Goal: Task Accomplishment & Management: Manage account settings

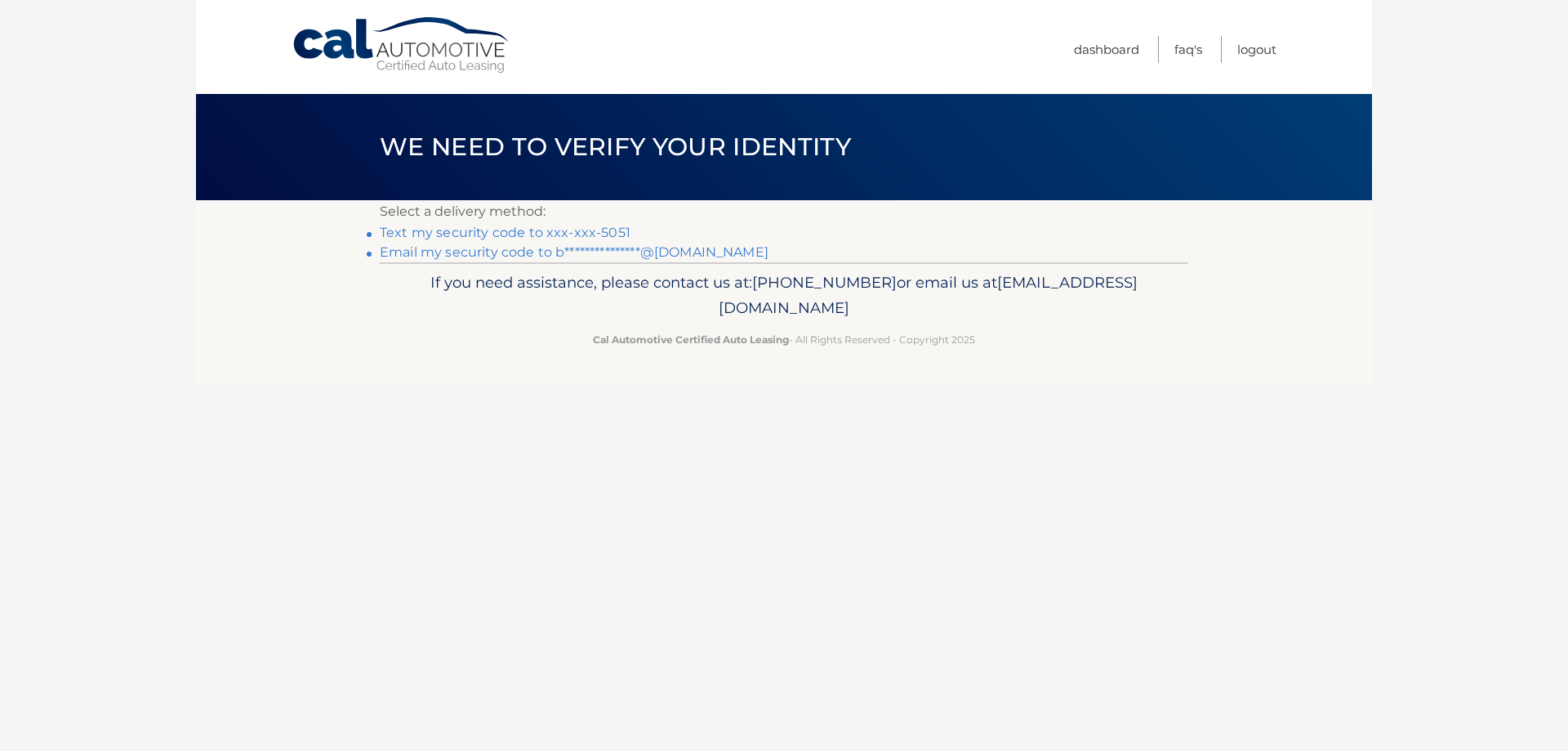
click at [490, 233] on link "Text my security code to xxx-xxx-5051" at bounding box center [505, 232] width 251 height 16
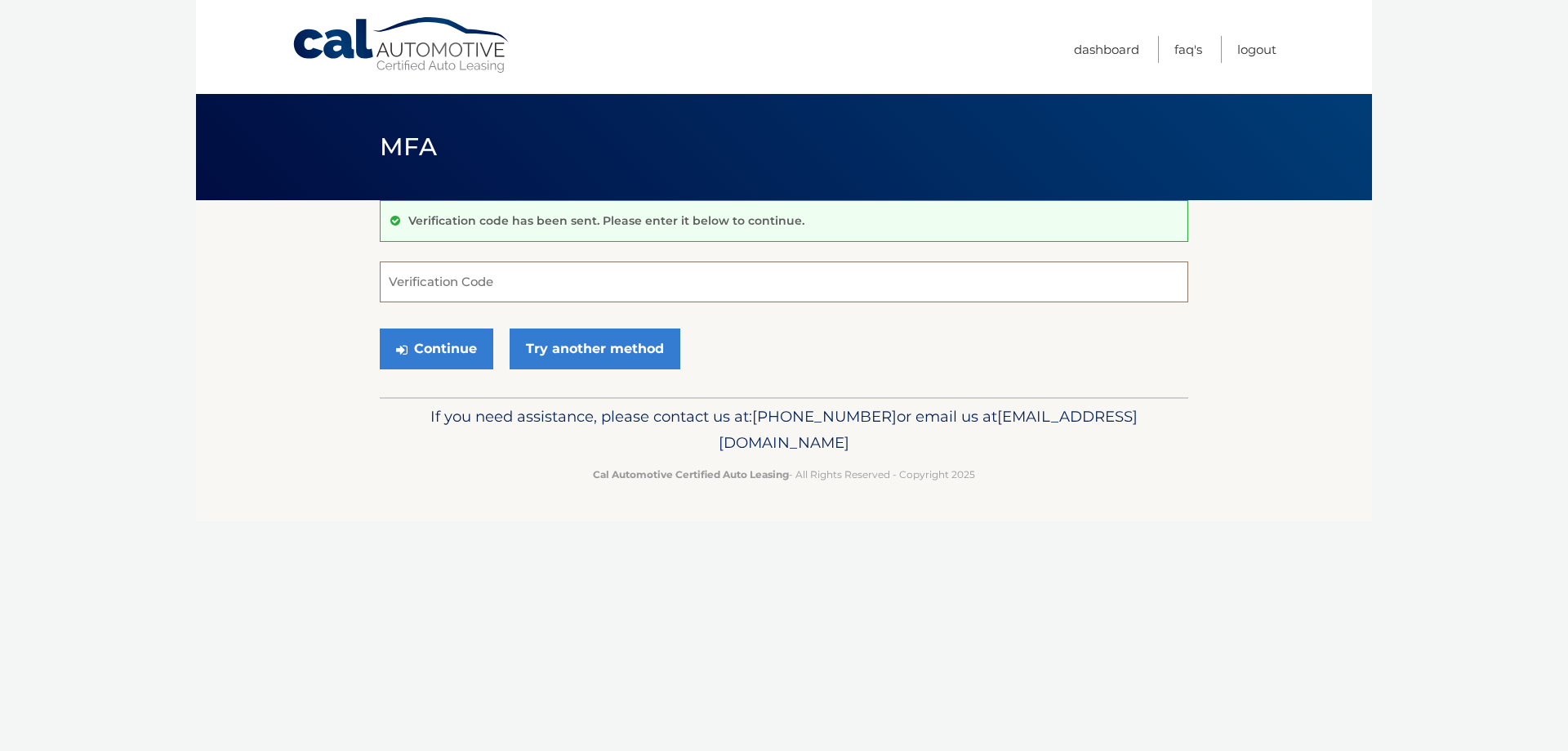
click at [425, 282] on input "Verification Code" at bounding box center [783, 282] width 808 height 41
type input "739858"
click at [418, 344] on button "Continue" at bounding box center [436, 348] width 114 height 41
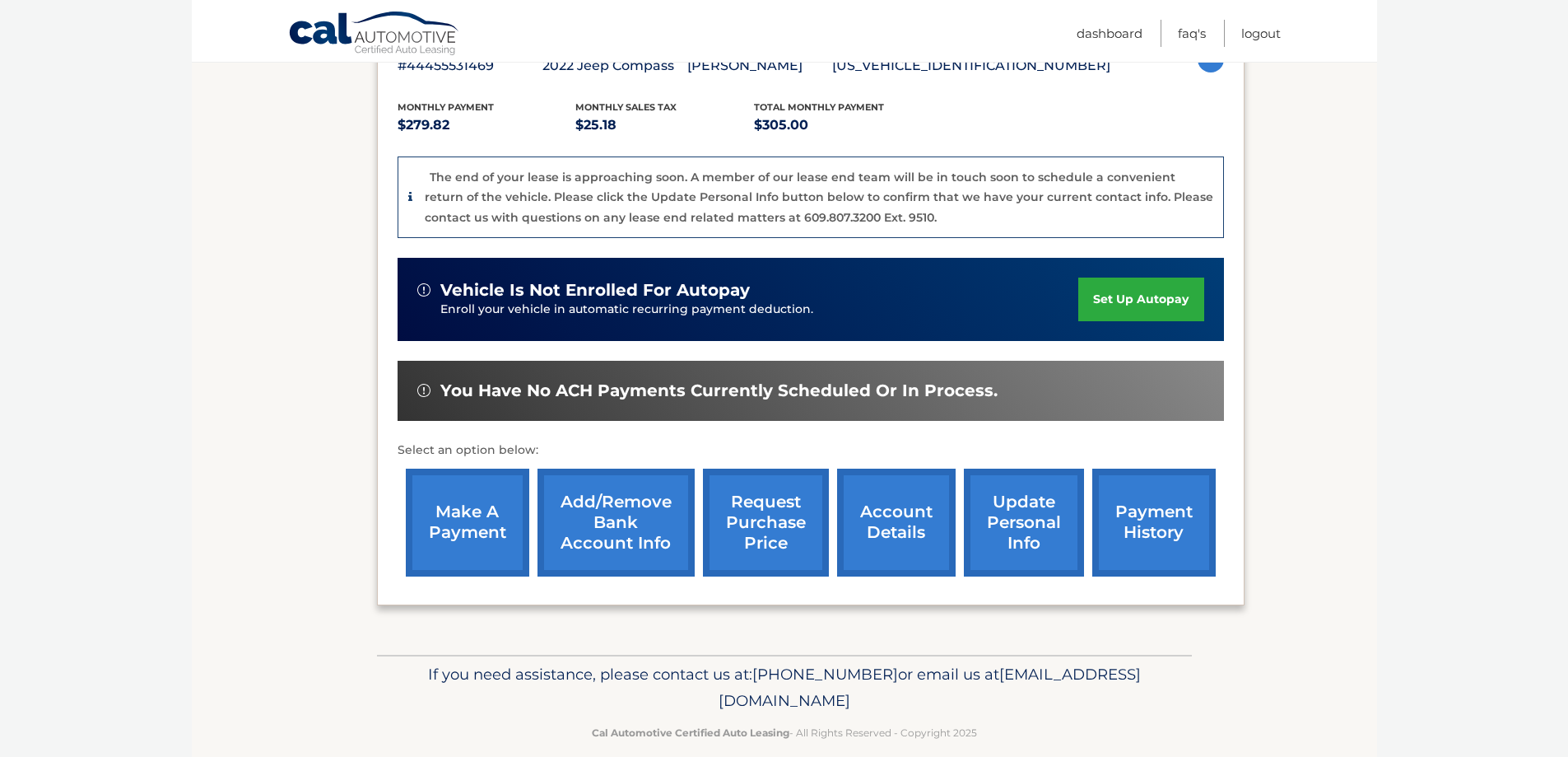
scroll to position [329, 0]
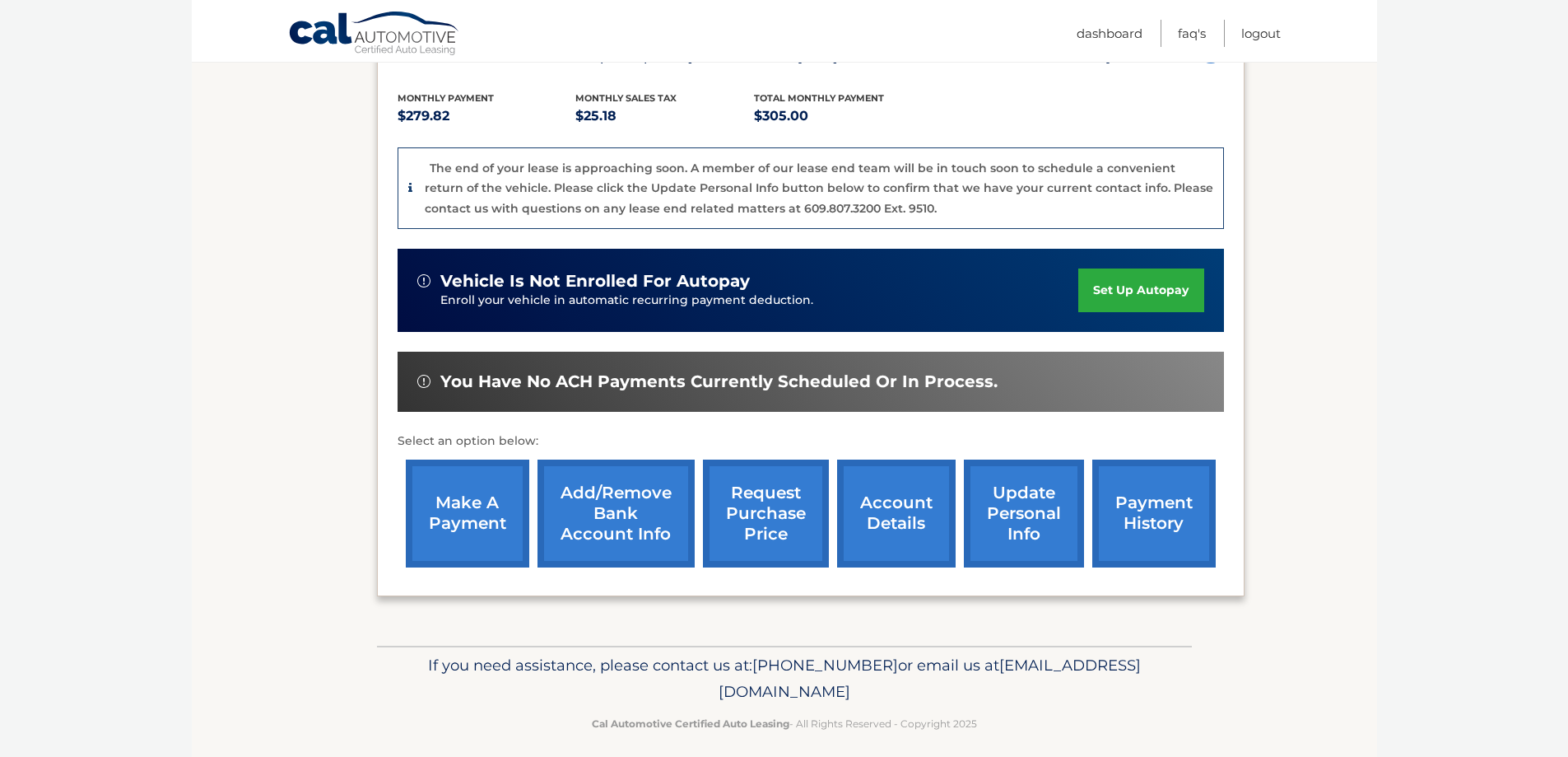
click at [467, 504] on link "make a payment" at bounding box center [467, 513] width 123 height 108
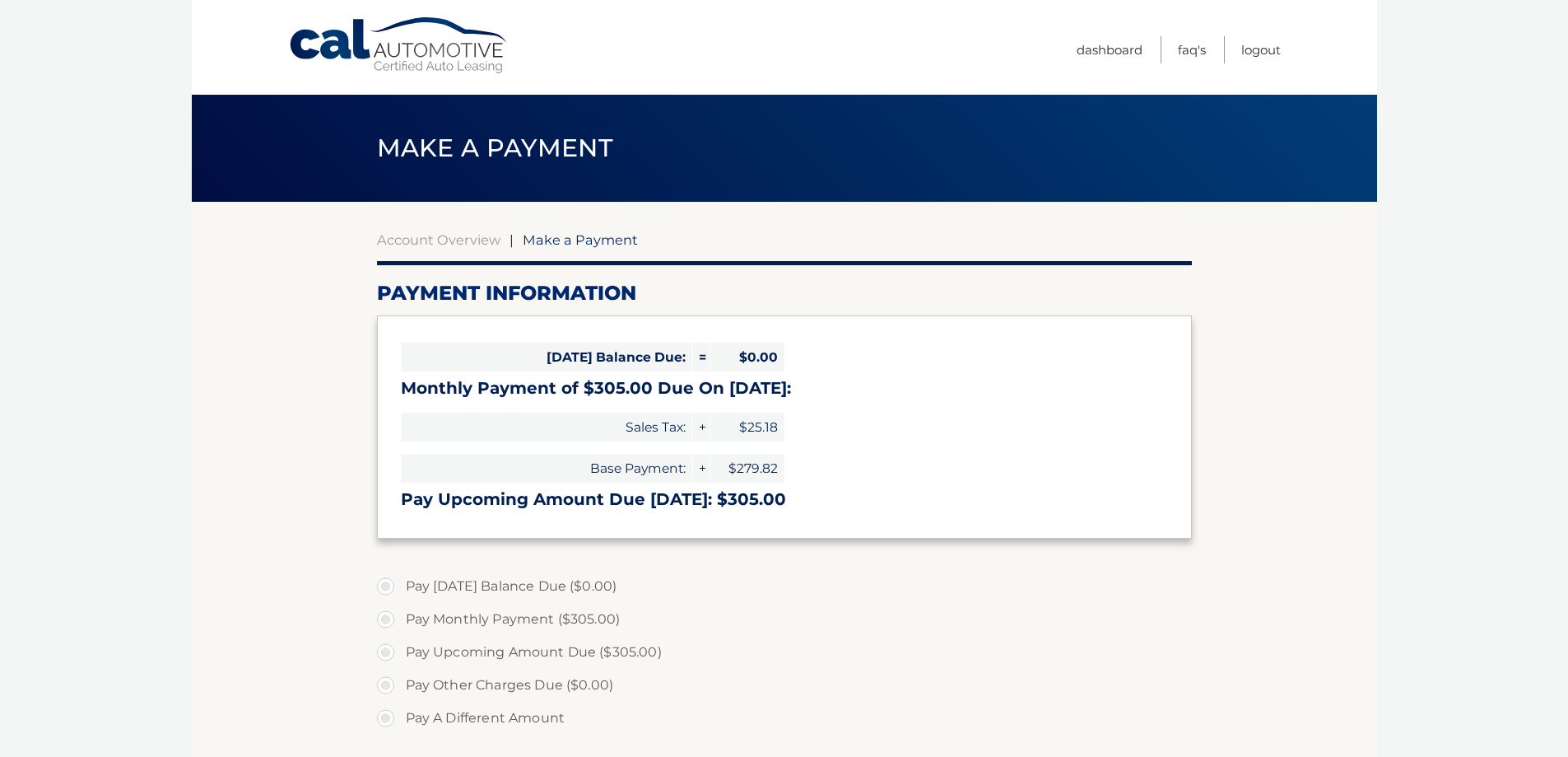
select select "MDM0NmJmYjItYWViOC00NDE0LWEwNzgtZTAyNzhiNTAyOTFm"
click at [1264, 47] on link "Logout" at bounding box center [1261, 49] width 39 height 27
